Goal: Task Accomplishment & Management: Complete application form

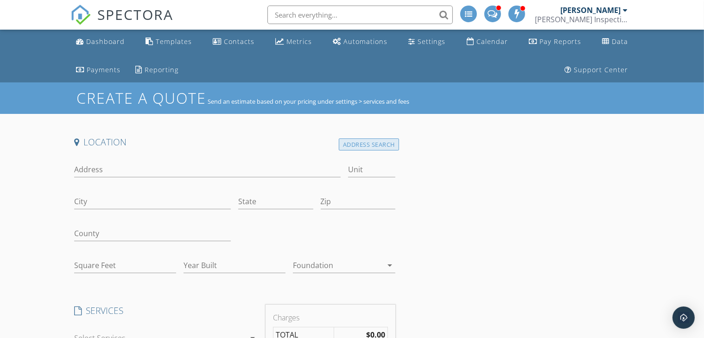
click at [366, 146] on div "Address Search" at bounding box center [369, 145] width 60 height 13
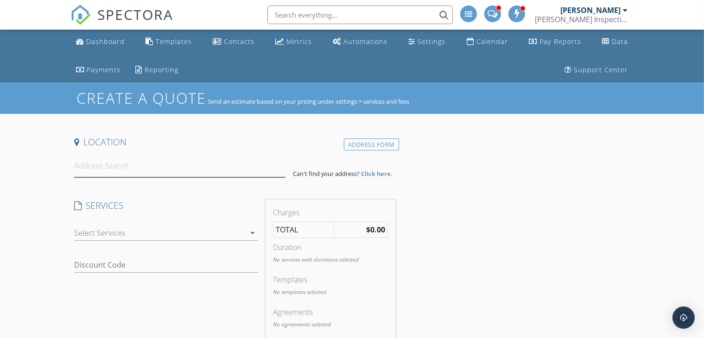
click at [190, 158] on input at bounding box center [180, 166] width 212 height 23
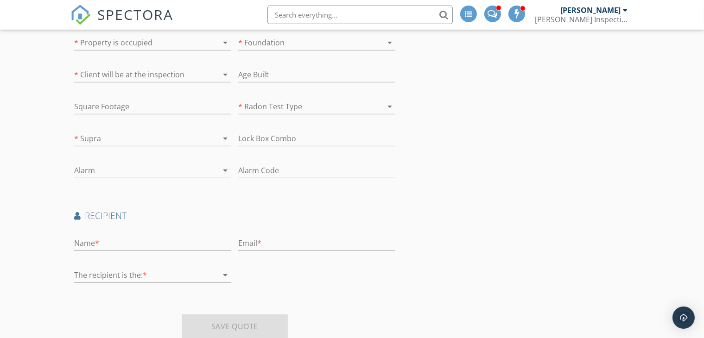
scroll to position [389, 0]
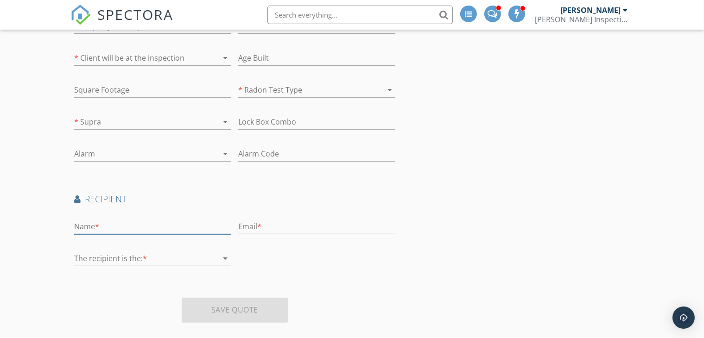
click at [106, 227] on input "text" at bounding box center [152, 226] width 157 height 15
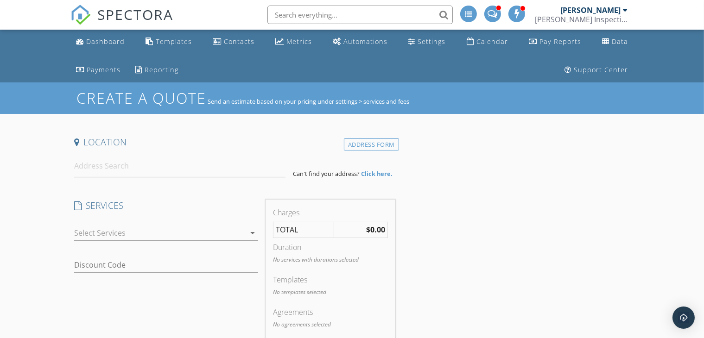
type input "Jake"
click at [150, 162] on input at bounding box center [180, 166] width 212 height 23
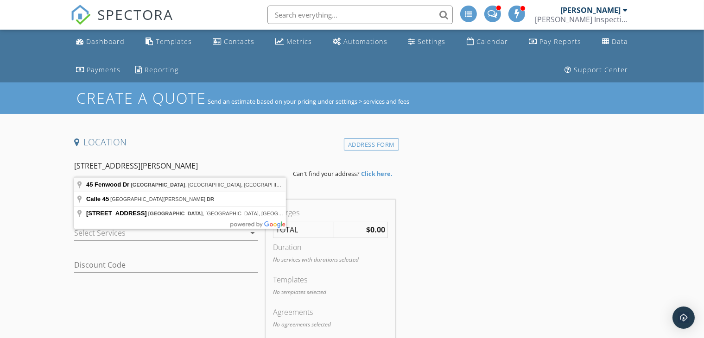
type input "45 Fenwood Dr, Belleville, IL, USA"
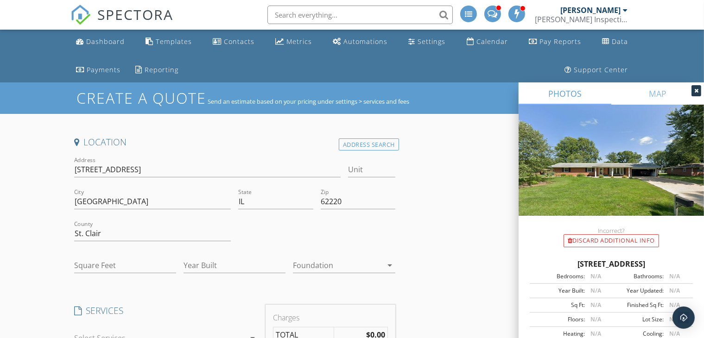
drag, startPoint x: 690, startPoint y: 260, endPoint x: 542, endPoint y: 264, distance: 147.4
click at [542, 264] on div "45 Fenwood Dr, Belleville IL 62220" at bounding box center [611, 264] width 163 height 11
copy div "45 Fenwood Dr, Belleville IL 62220"
click at [221, 264] on input "Year Built" at bounding box center [235, 265] width 102 height 15
type input "1969"
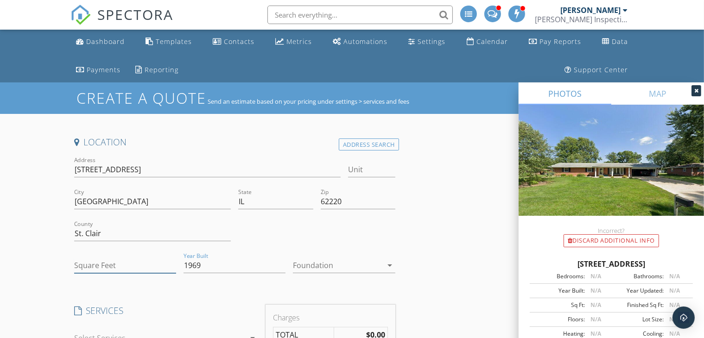
click at [113, 263] on input "Square Feet" at bounding box center [125, 265] width 102 height 15
type input "1300"
click at [300, 263] on div at bounding box center [337, 265] width 89 height 15
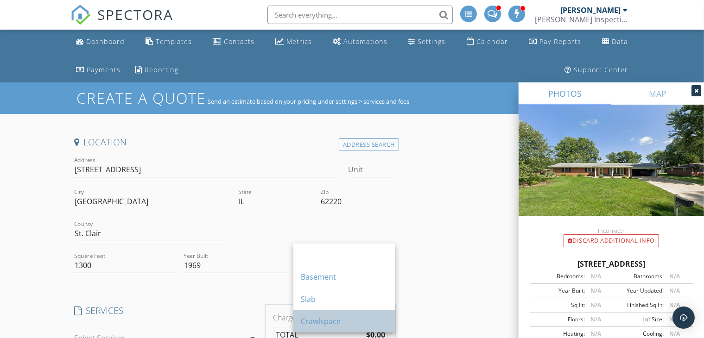
click at [346, 318] on div "Crawlspace" at bounding box center [344, 321] width 87 height 11
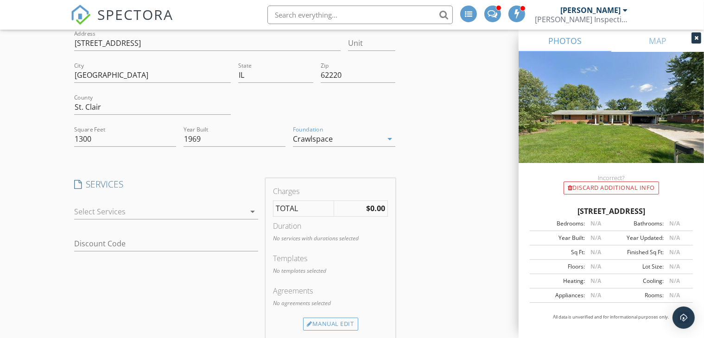
scroll to position [155, 0]
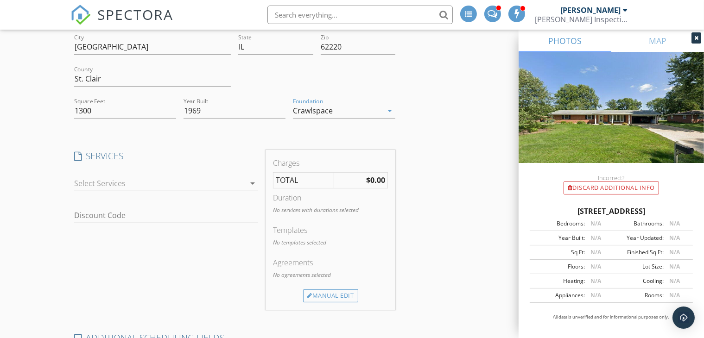
click at [222, 180] on div at bounding box center [159, 183] width 171 height 15
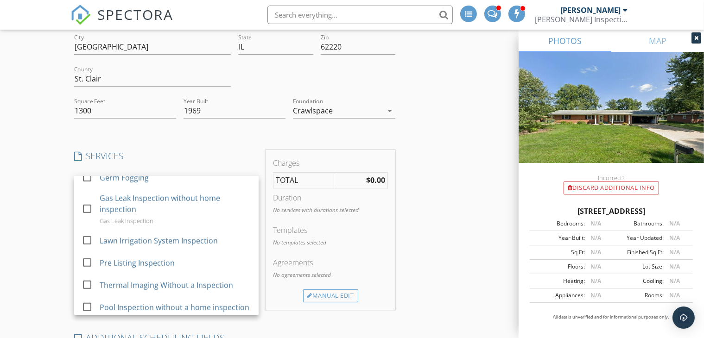
scroll to position [0, 0]
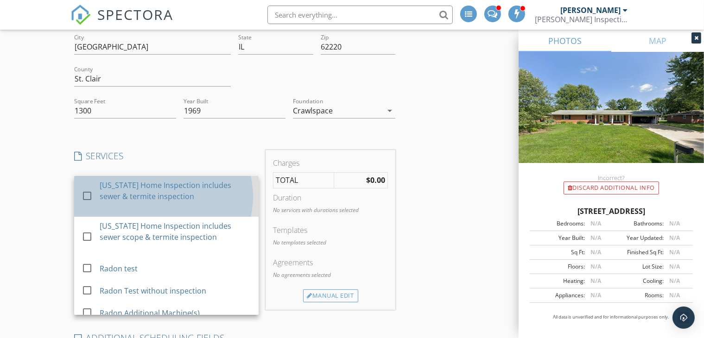
click at [207, 204] on div "Illinois Home Inspection includes sewer & termite inspection" at bounding box center [175, 196] width 152 height 41
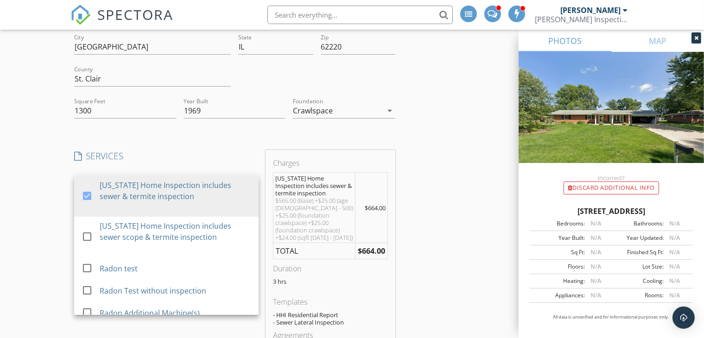
click at [698, 38] on icon at bounding box center [696, 38] width 4 height 6
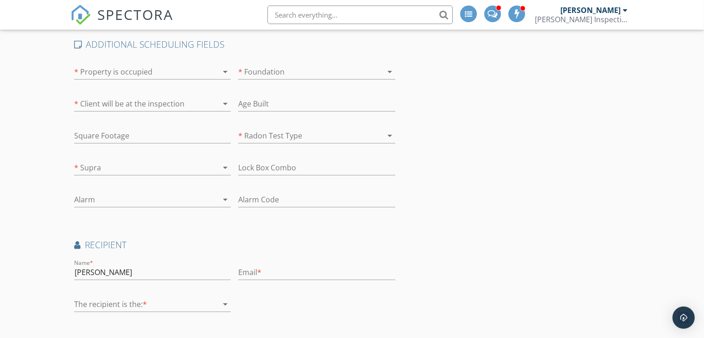
scroll to position [516, 0]
click at [185, 66] on div at bounding box center [139, 70] width 131 height 15
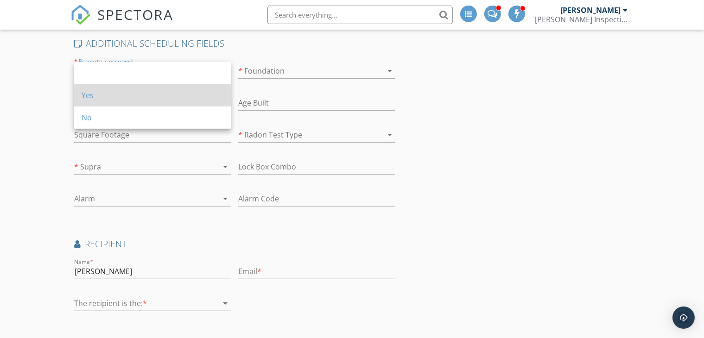
click at [177, 92] on div "Yes" at bounding box center [153, 95] width 142 height 11
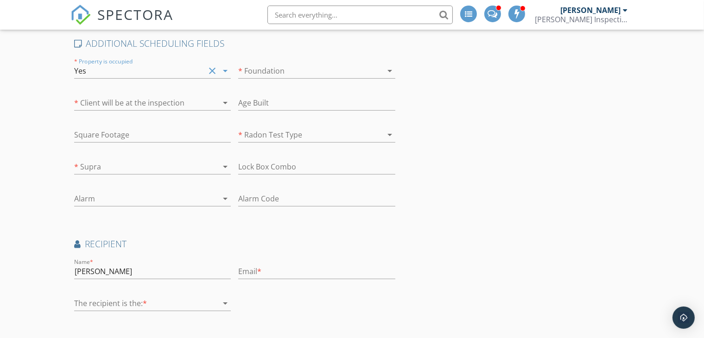
click at [149, 296] on div at bounding box center [146, 303] width 144 height 15
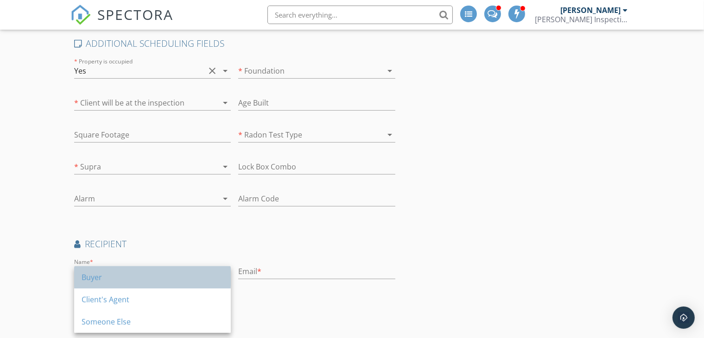
click at [124, 274] on div "Buyer" at bounding box center [153, 277] width 142 height 11
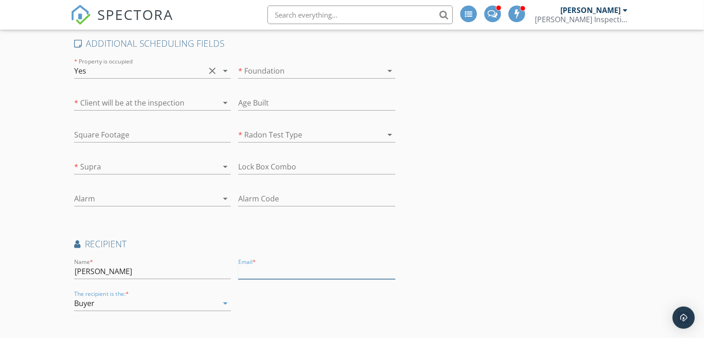
click at [265, 272] on input "text" at bounding box center [316, 271] width 157 height 15
click at [162, 300] on div "Buyer" at bounding box center [146, 303] width 144 height 15
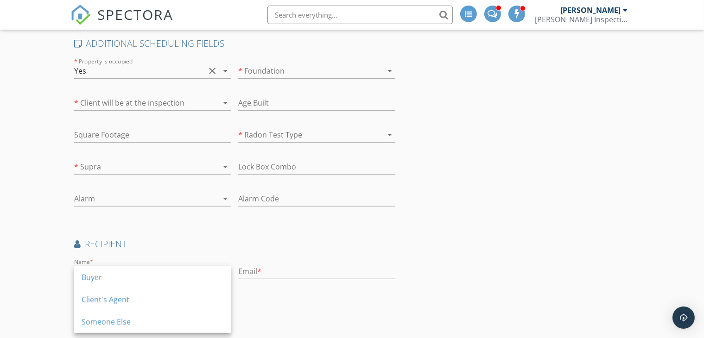
click at [276, 278] on div "Email *" at bounding box center [316, 276] width 157 height 25
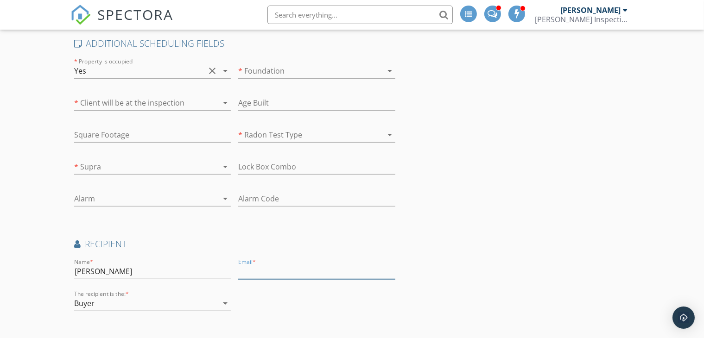
click at [253, 264] on input "text" at bounding box center [316, 271] width 157 height 15
type input "N"
drag, startPoint x: 353, startPoint y: 273, endPoint x: 183, endPoint y: 257, distance: 171.3
click at [183, 257] on div "Name * Jake Email * Jake.Colloifower@gmail.com The recipient is the: * Buyer ar…" at bounding box center [234, 289] width 329 height 64
paste input "jake.cauliflowers"
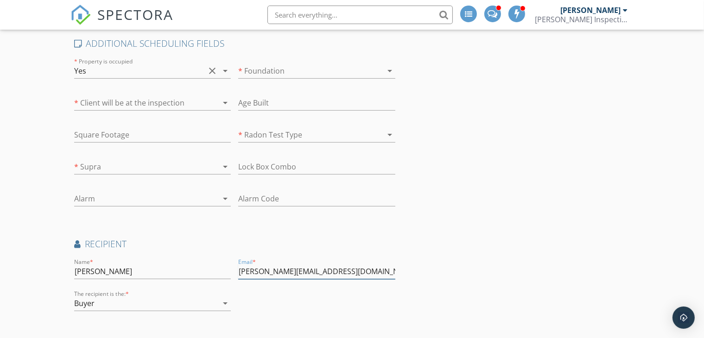
type input "jake.cauliflowers@gmail.com"
drag, startPoint x: 700, startPoint y: 254, endPoint x: 699, endPoint y: 281, distance: 26.9
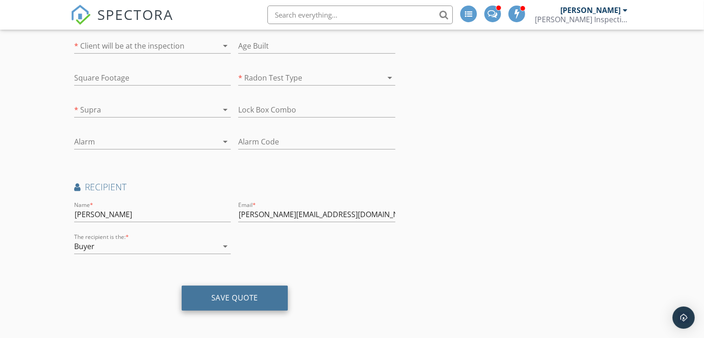
click at [229, 299] on div "Save Quote" at bounding box center [234, 297] width 47 height 9
